Goal: Task Accomplishment & Management: Manage account settings

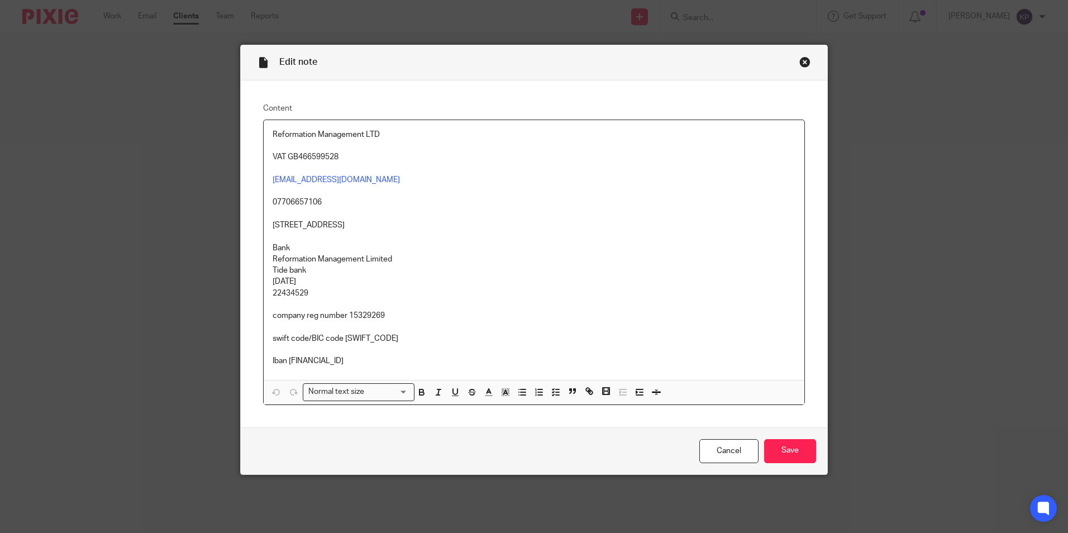
click at [791, 65] on div "Edit note" at bounding box center [534, 62] width 587 height 35
click at [799, 61] on div "Close this dialog window" at bounding box center [804, 61] width 11 height 11
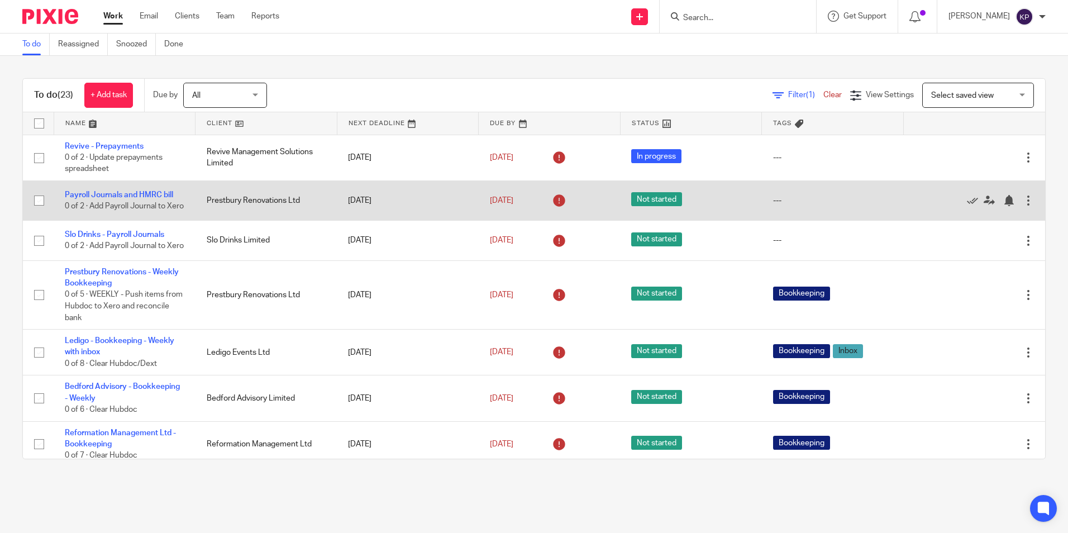
click at [37, 205] on input "checkbox" at bounding box center [38, 200] width 21 height 21
checkbox input "true"
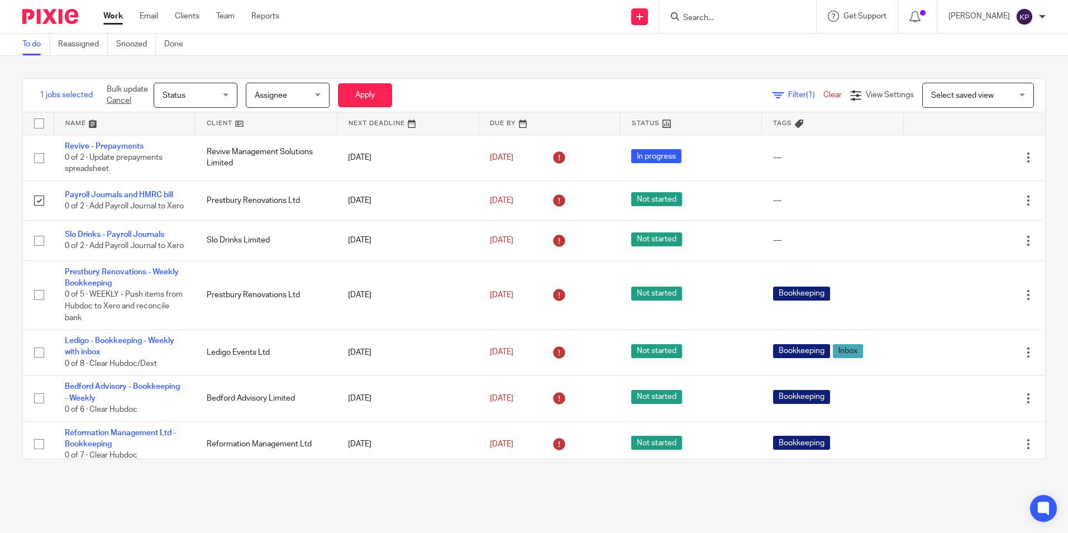
click at [236, 87] on div "Status Status" at bounding box center [196, 95] width 84 height 25
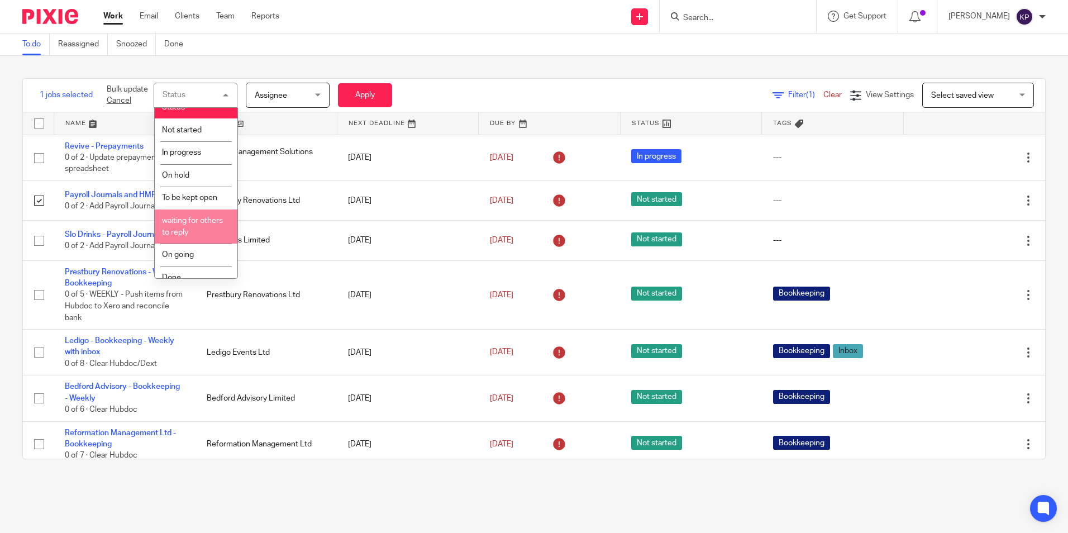
scroll to position [22, 0]
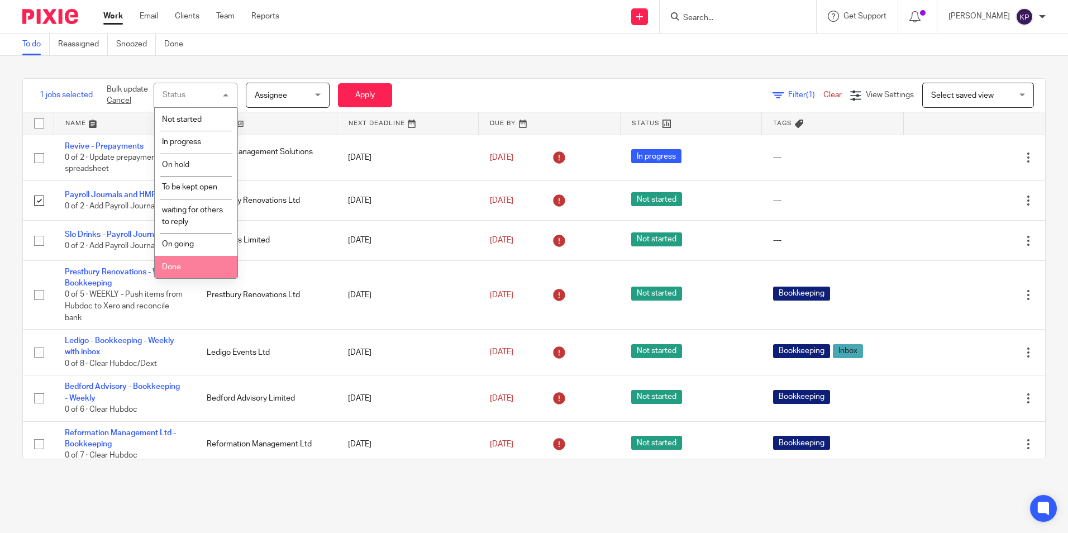
click at [194, 264] on li "Done" at bounding box center [196, 267] width 83 height 23
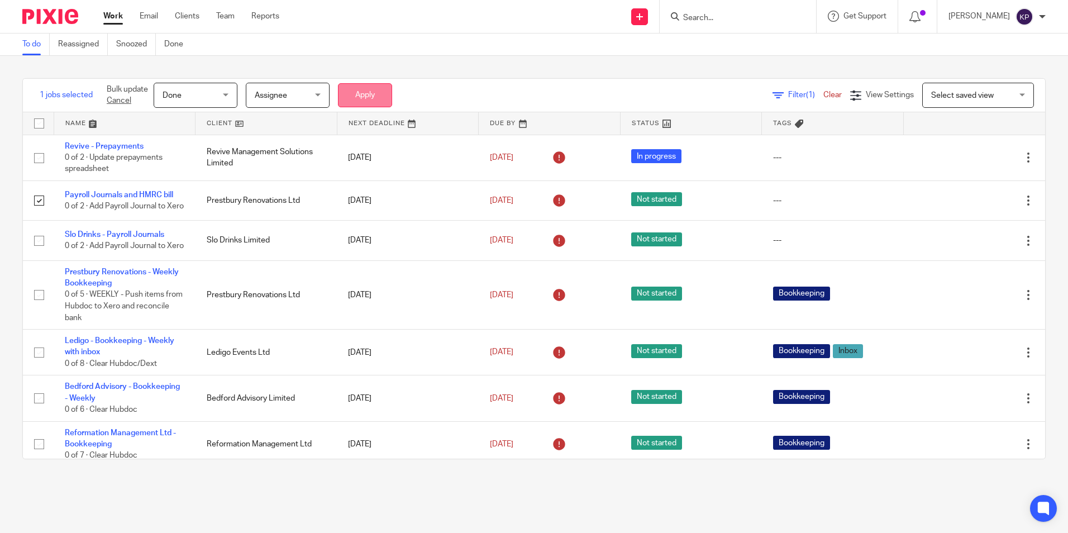
click at [380, 98] on button "Apply" at bounding box center [365, 95] width 54 height 24
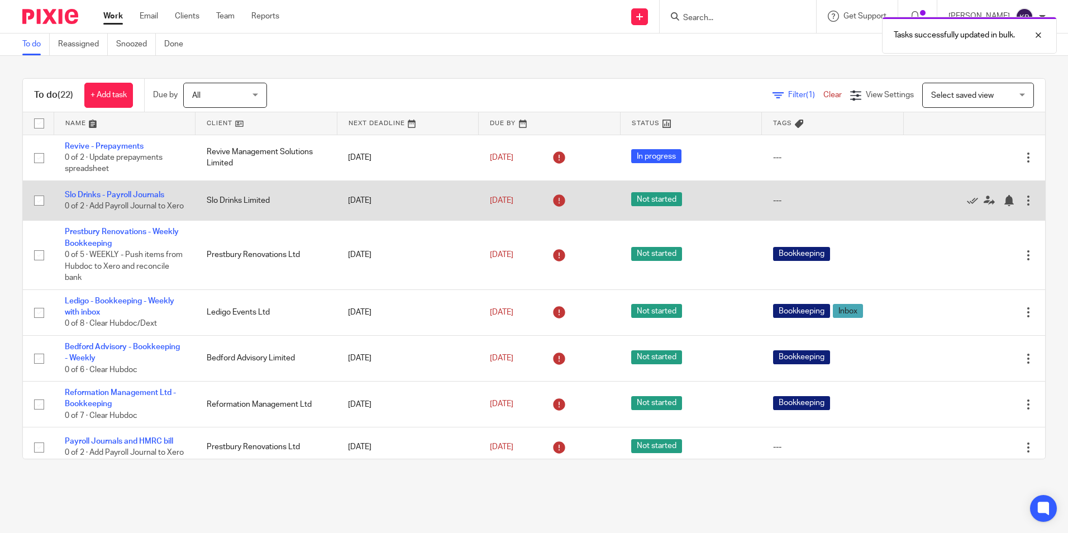
click at [36, 202] on input "checkbox" at bounding box center [38, 200] width 21 height 21
checkbox input "true"
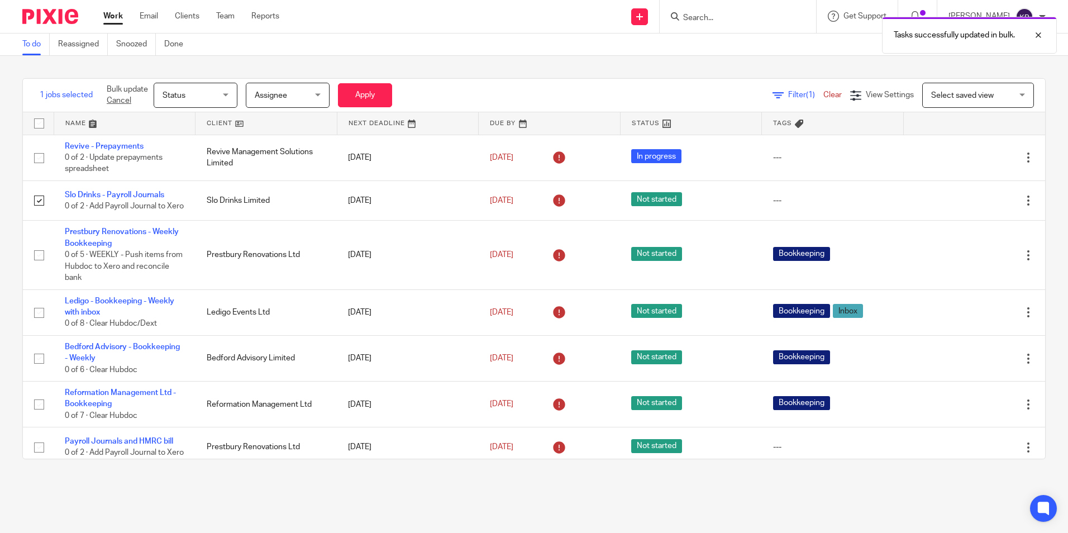
click at [208, 92] on span "Status" at bounding box center [192, 94] width 59 height 23
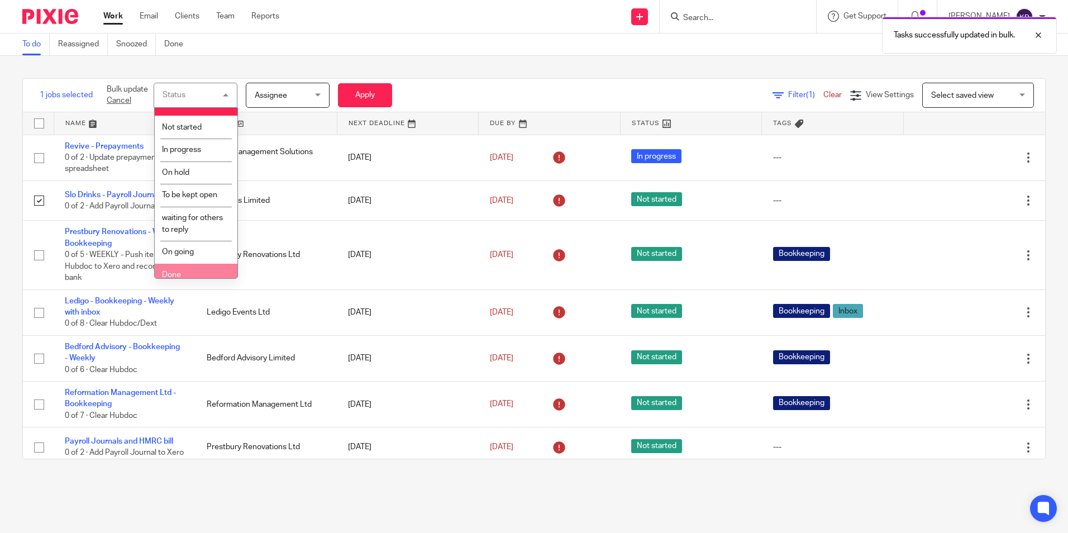
scroll to position [22, 0]
click at [191, 270] on li "Done" at bounding box center [196, 267] width 83 height 23
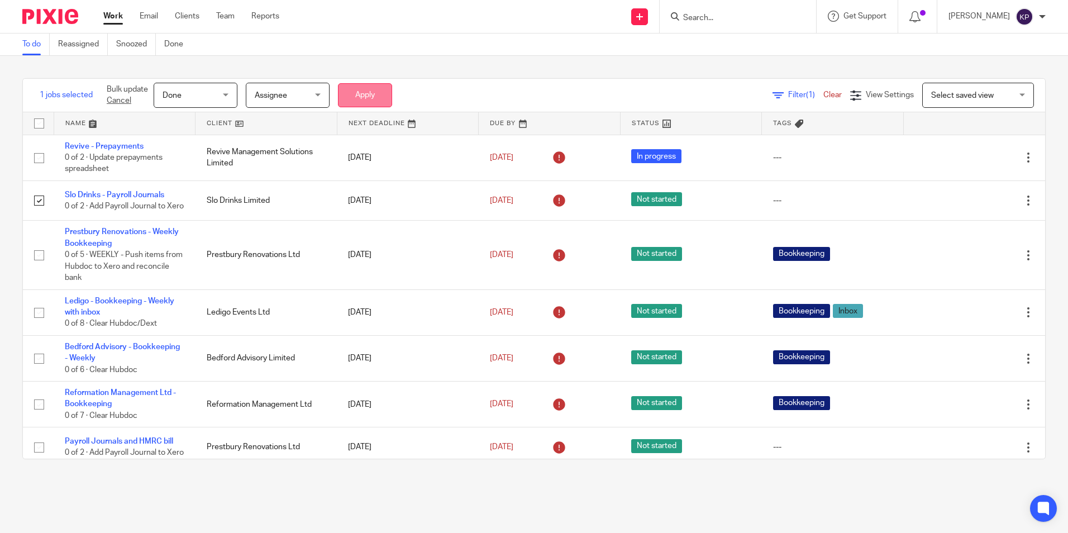
click at [366, 102] on button "Apply" at bounding box center [365, 95] width 54 height 24
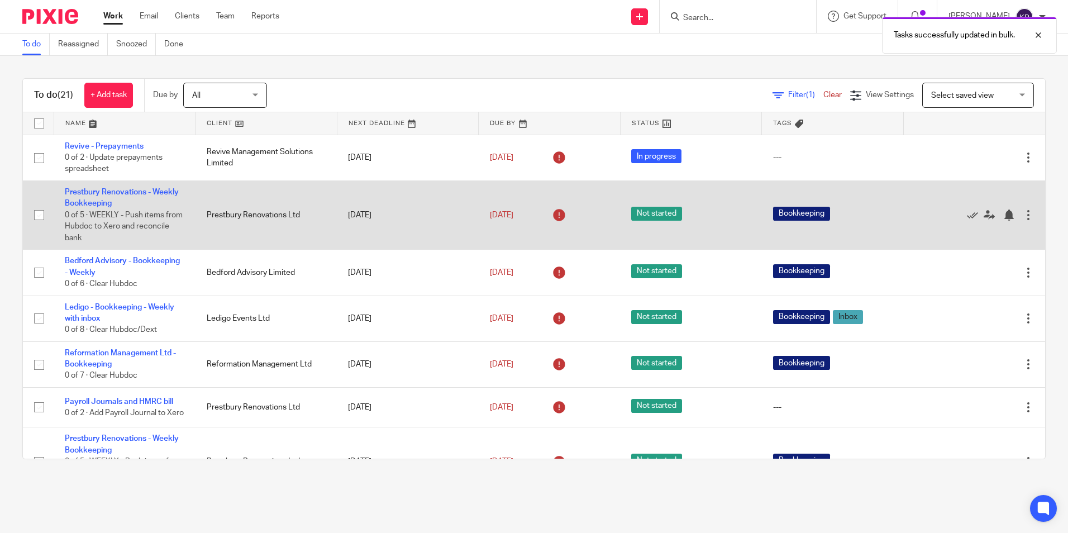
click at [37, 220] on input "checkbox" at bounding box center [38, 214] width 21 height 21
checkbox input "true"
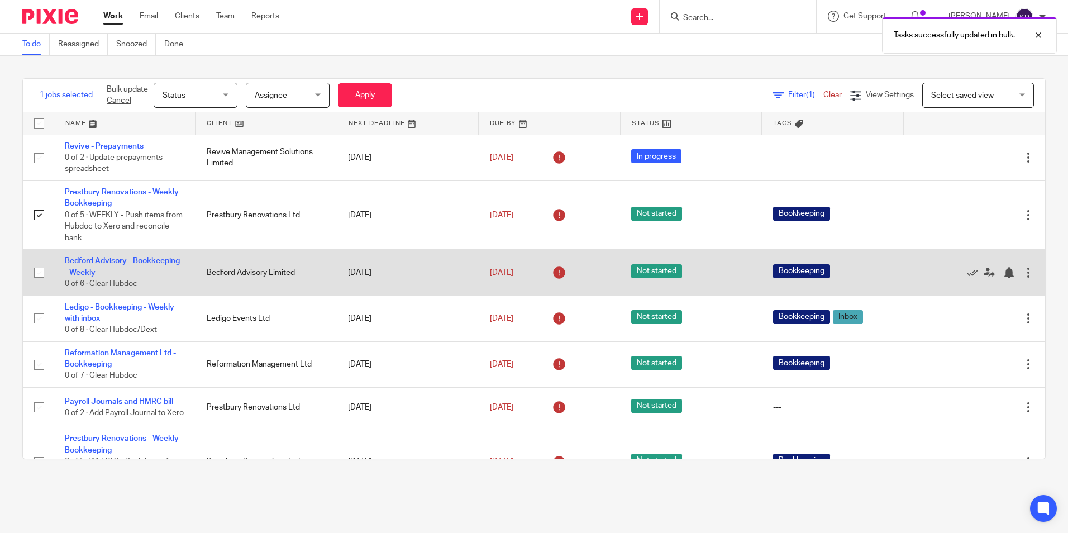
click at [40, 277] on input "checkbox" at bounding box center [38, 272] width 21 height 21
checkbox input "true"
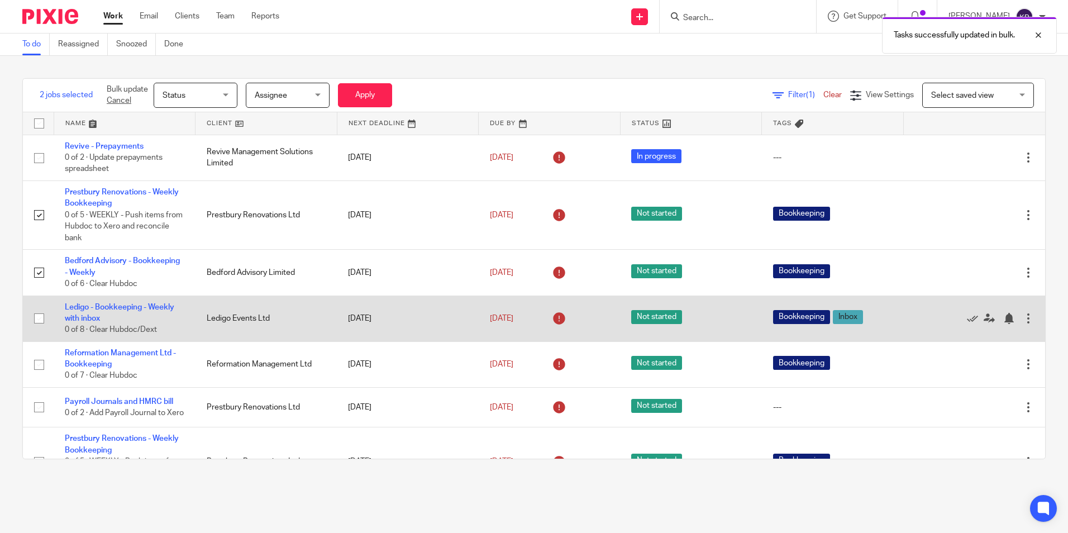
click at [35, 317] on input "checkbox" at bounding box center [38, 318] width 21 height 21
checkbox input "true"
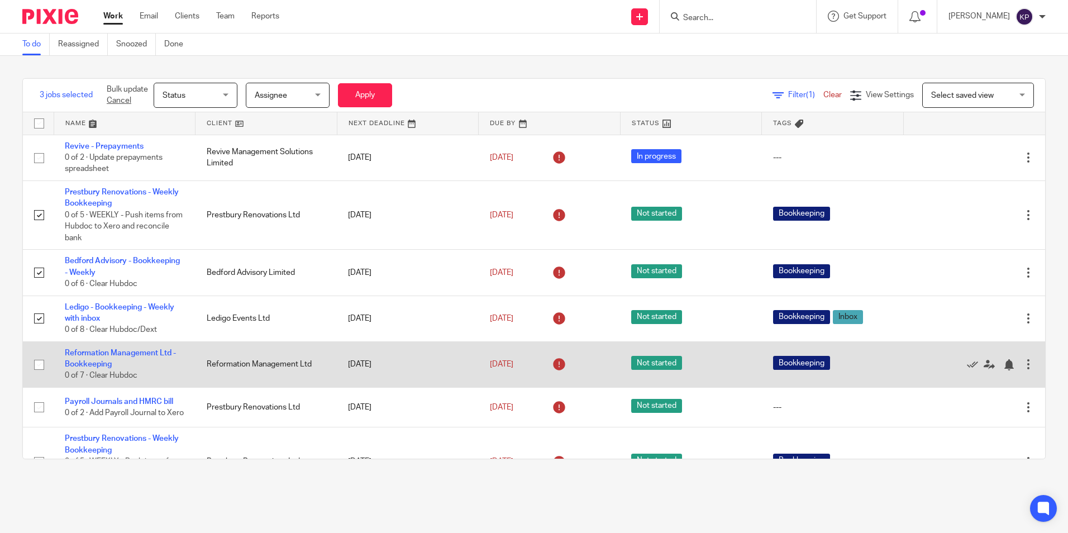
click at [25, 366] on td at bounding box center [38, 364] width 31 height 46
click at [37, 368] on input "checkbox" at bounding box center [38, 364] width 21 height 21
checkbox input "true"
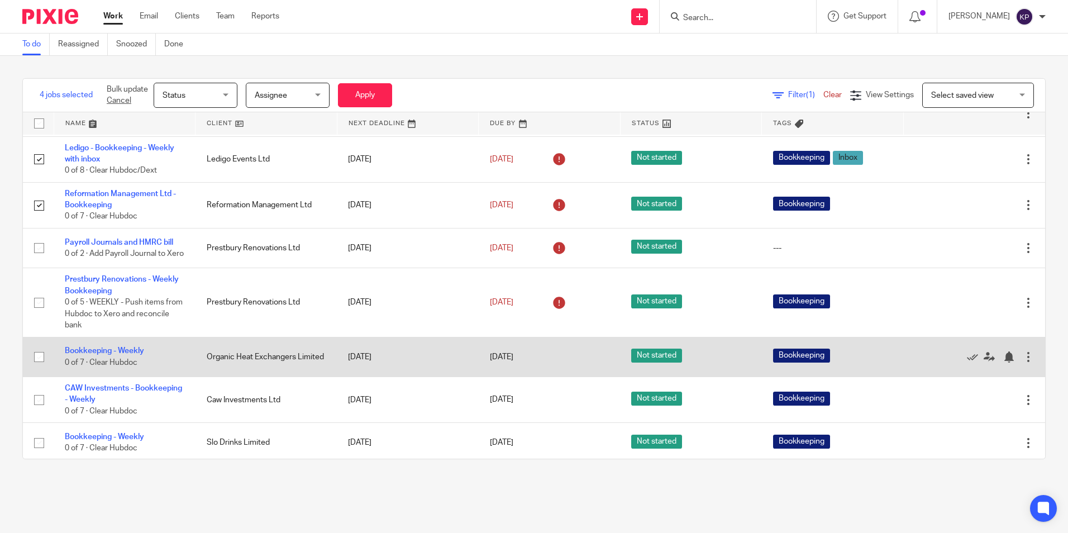
scroll to position [168, 0]
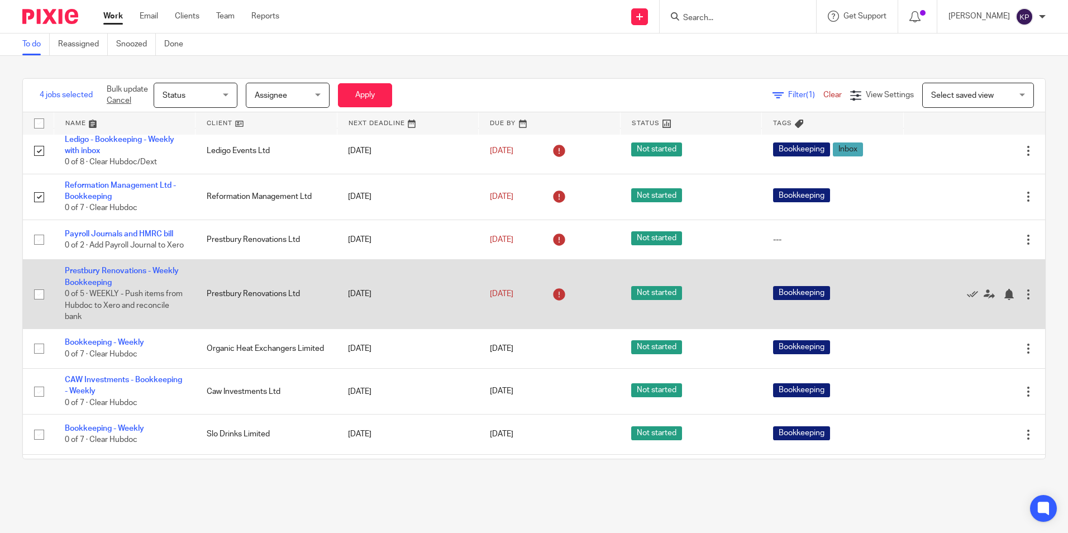
click at [38, 301] on input "checkbox" at bounding box center [38, 294] width 21 height 21
checkbox input "true"
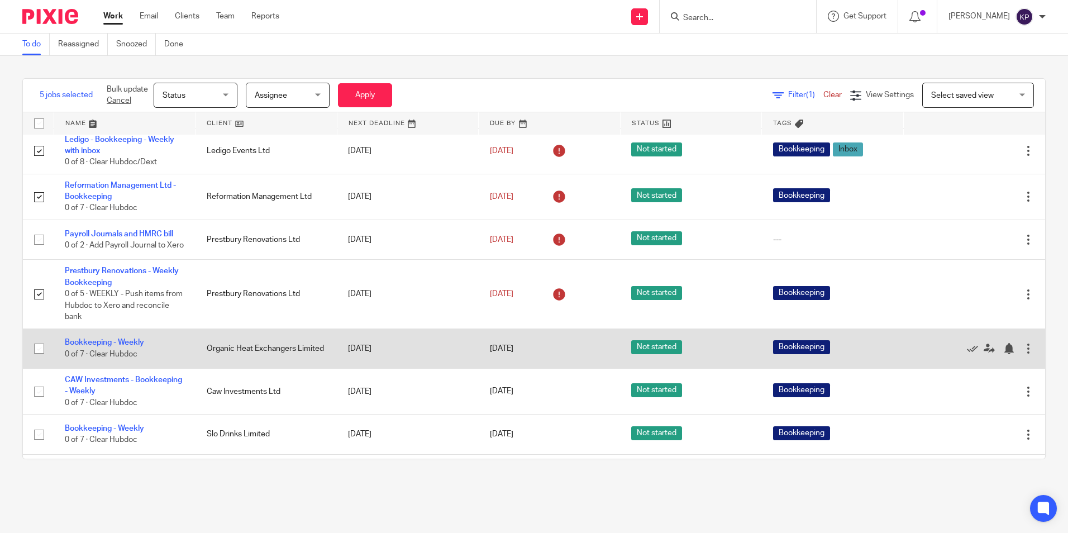
click at [37, 356] on input "checkbox" at bounding box center [38, 348] width 21 height 21
checkbox input "true"
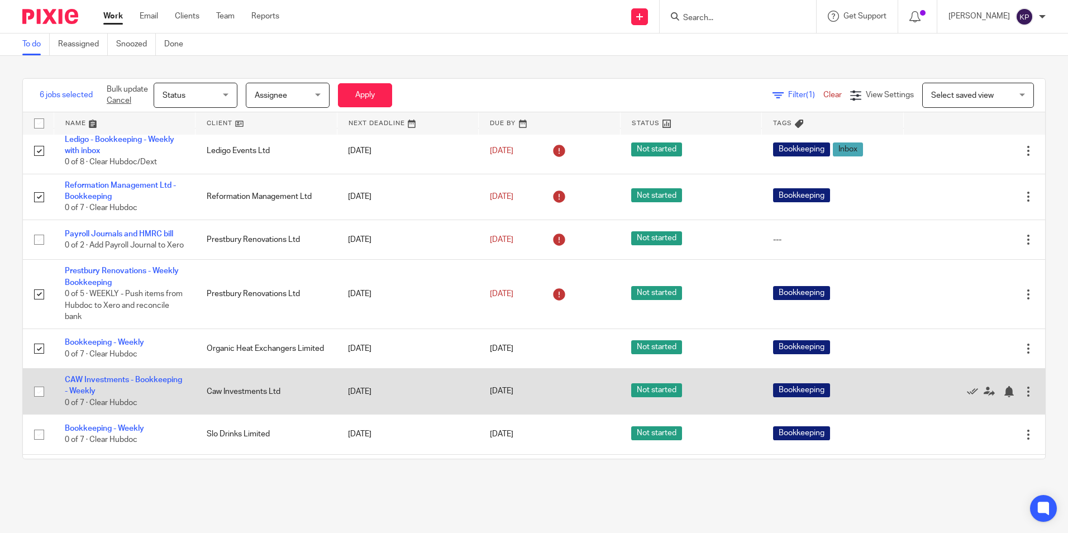
click at [35, 399] on input "checkbox" at bounding box center [38, 391] width 21 height 21
checkbox input "true"
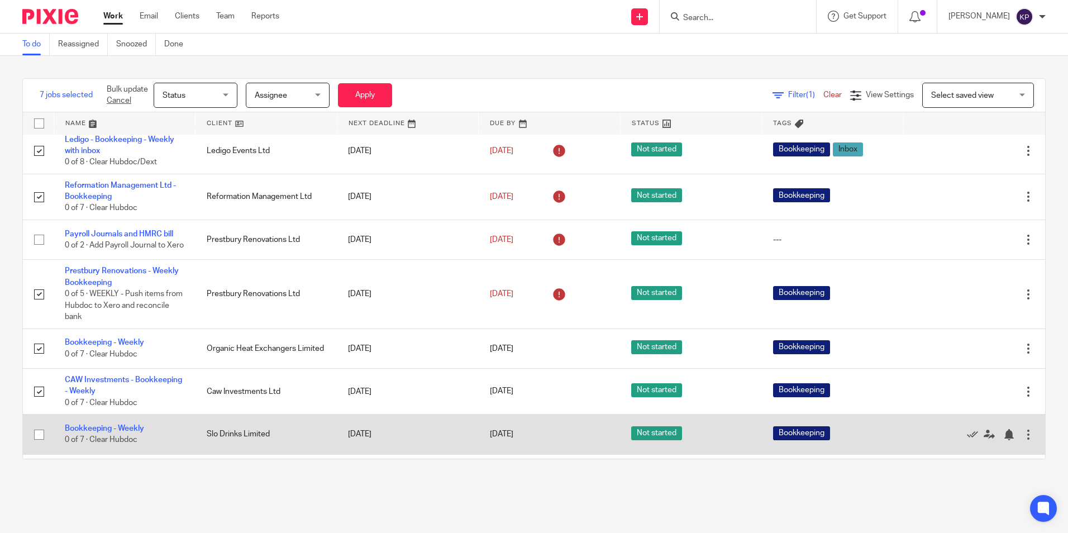
click at [42, 445] on input "checkbox" at bounding box center [38, 434] width 21 height 21
checkbox input "true"
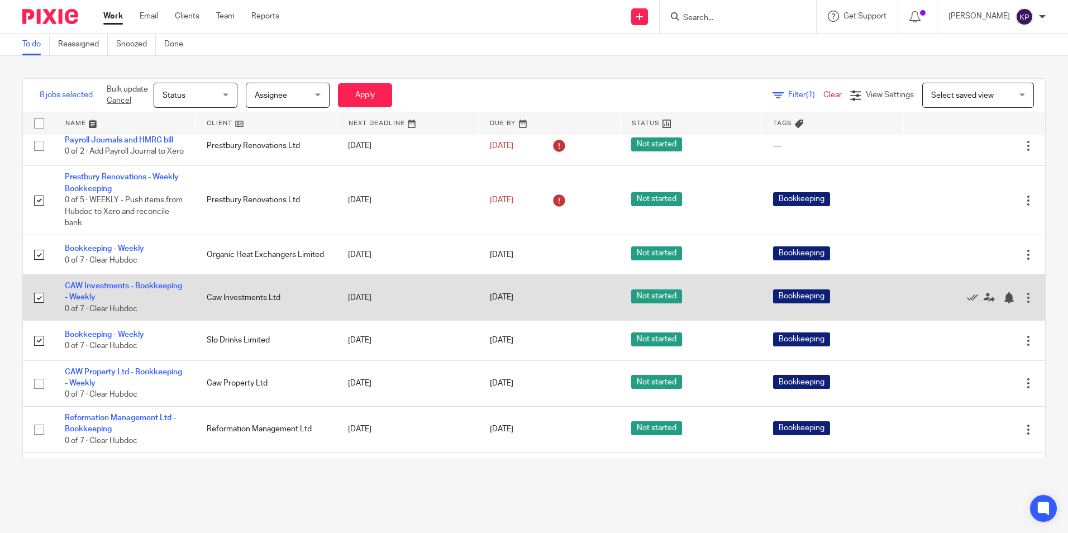
scroll to position [279, 0]
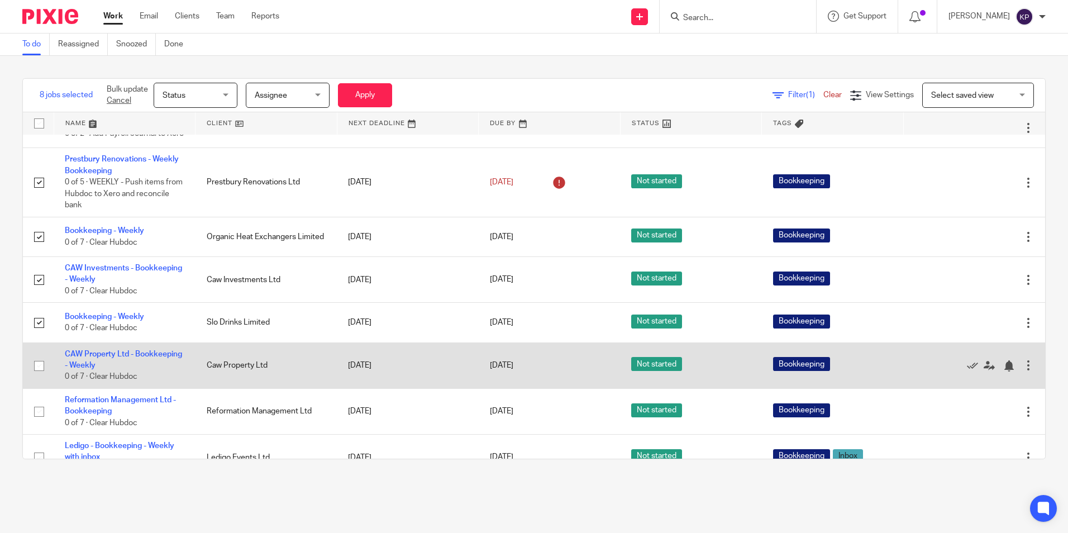
click at [35, 373] on input "checkbox" at bounding box center [38, 365] width 21 height 21
checkbox input "true"
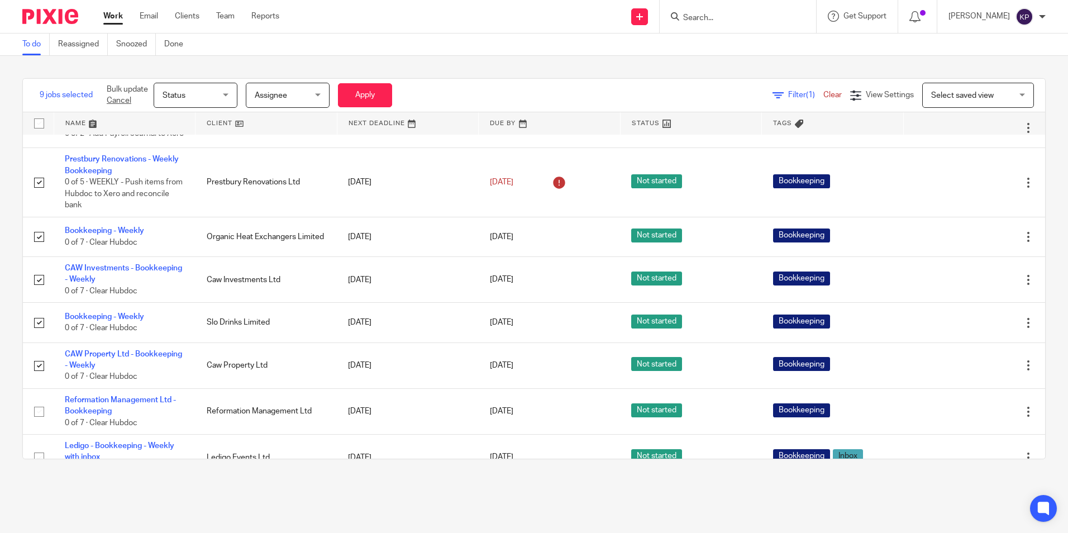
click at [211, 82] on div "Bulk update Cancel Status Status Status Not started In progress On hold To be k…" at bounding box center [249, 95] width 302 height 33
click at [212, 89] on span "Status" at bounding box center [192, 94] width 59 height 23
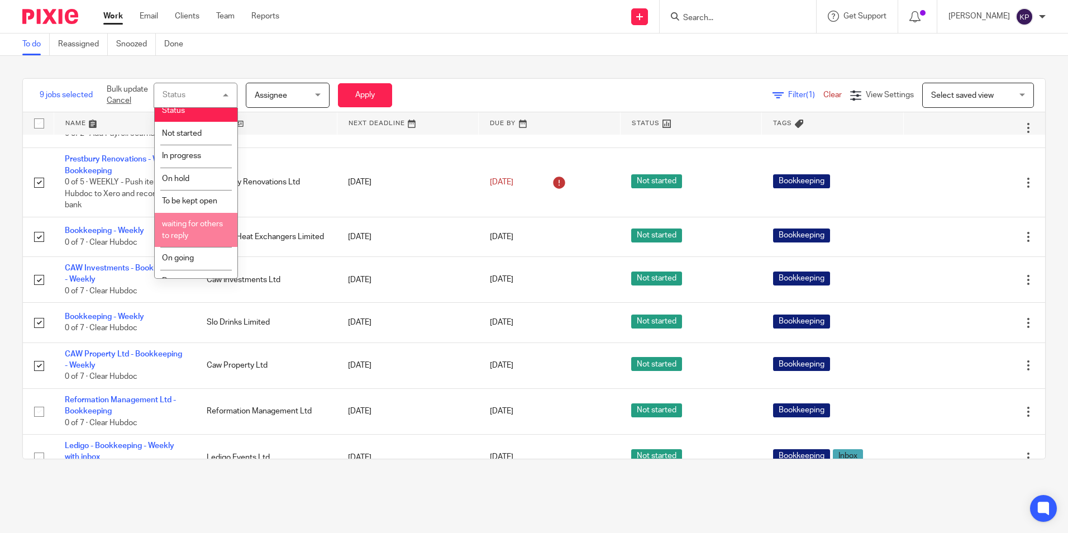
scroll to position [22, 0]
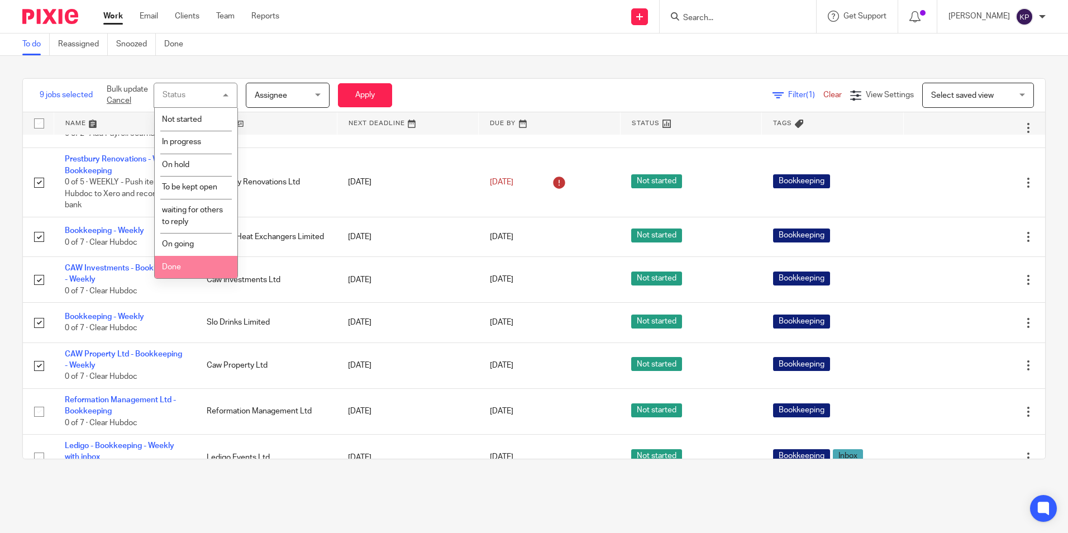
click at [192, 266] on li "Done" at bounding box center [196, 267] width 83 height 23
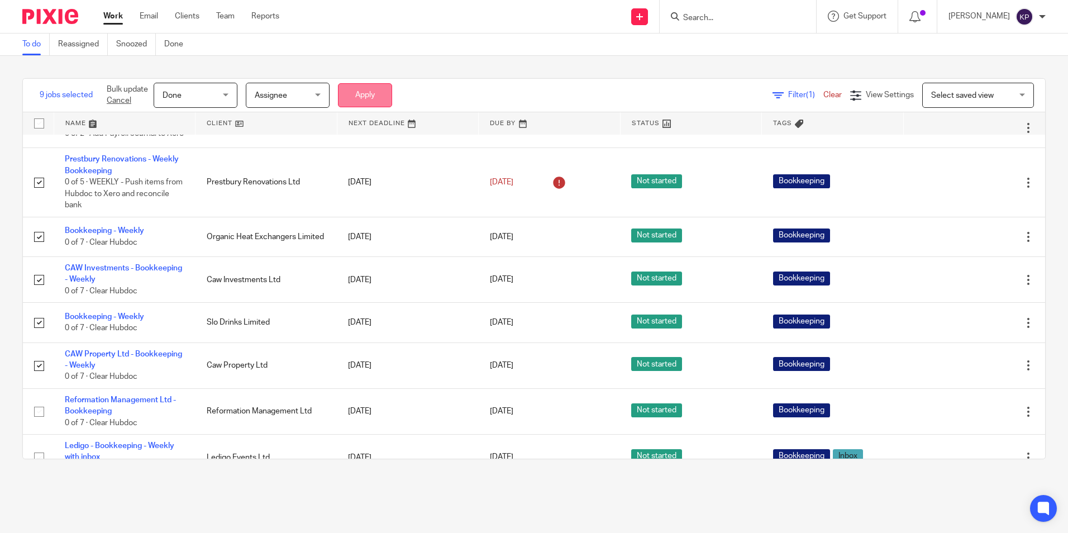
click at [360, 95] on button "Apply" at bounding box center [365, 95] width 54 height 24
